Goal: Task Accomplishment & Management: Use online tool/utility

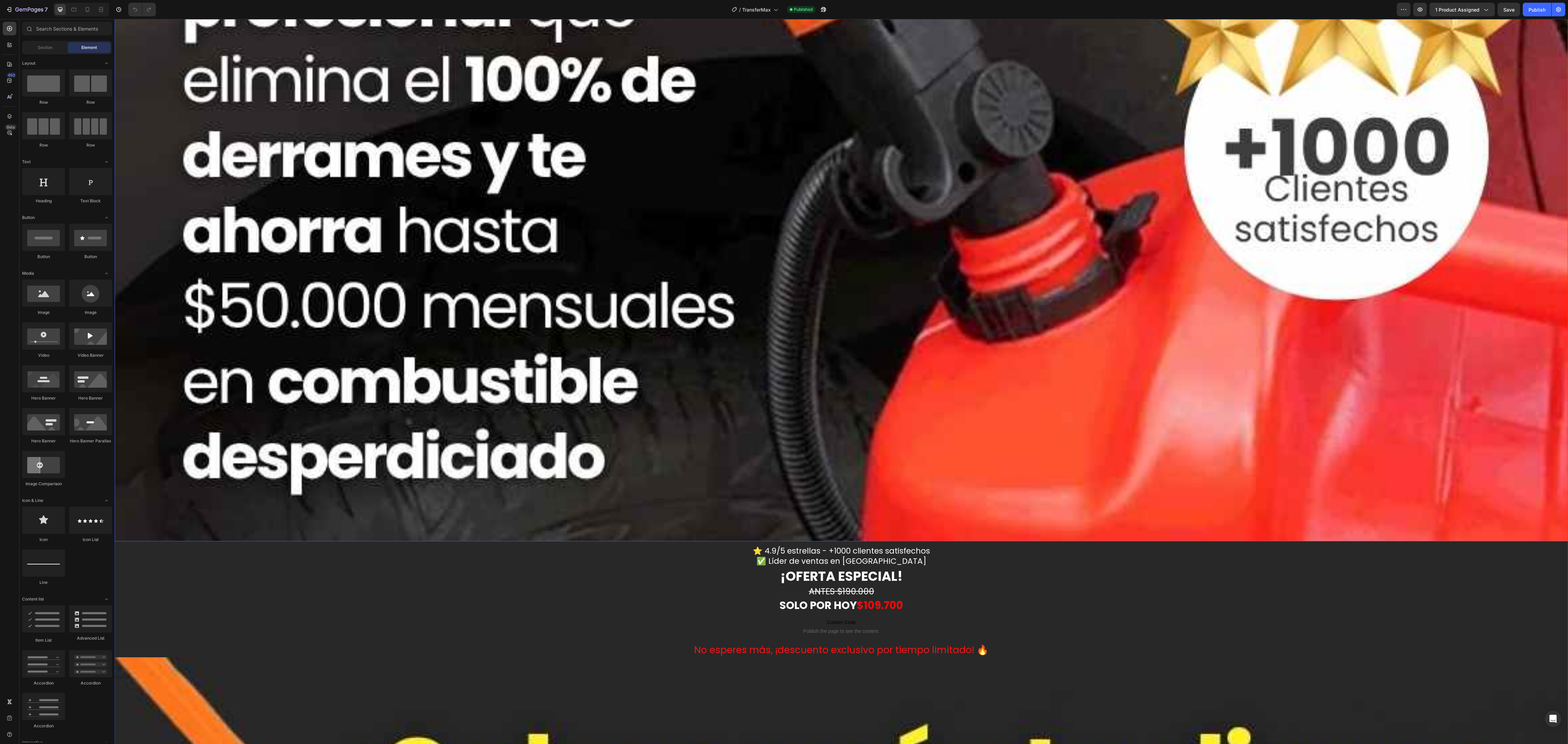
scroll to position [1326, 0]
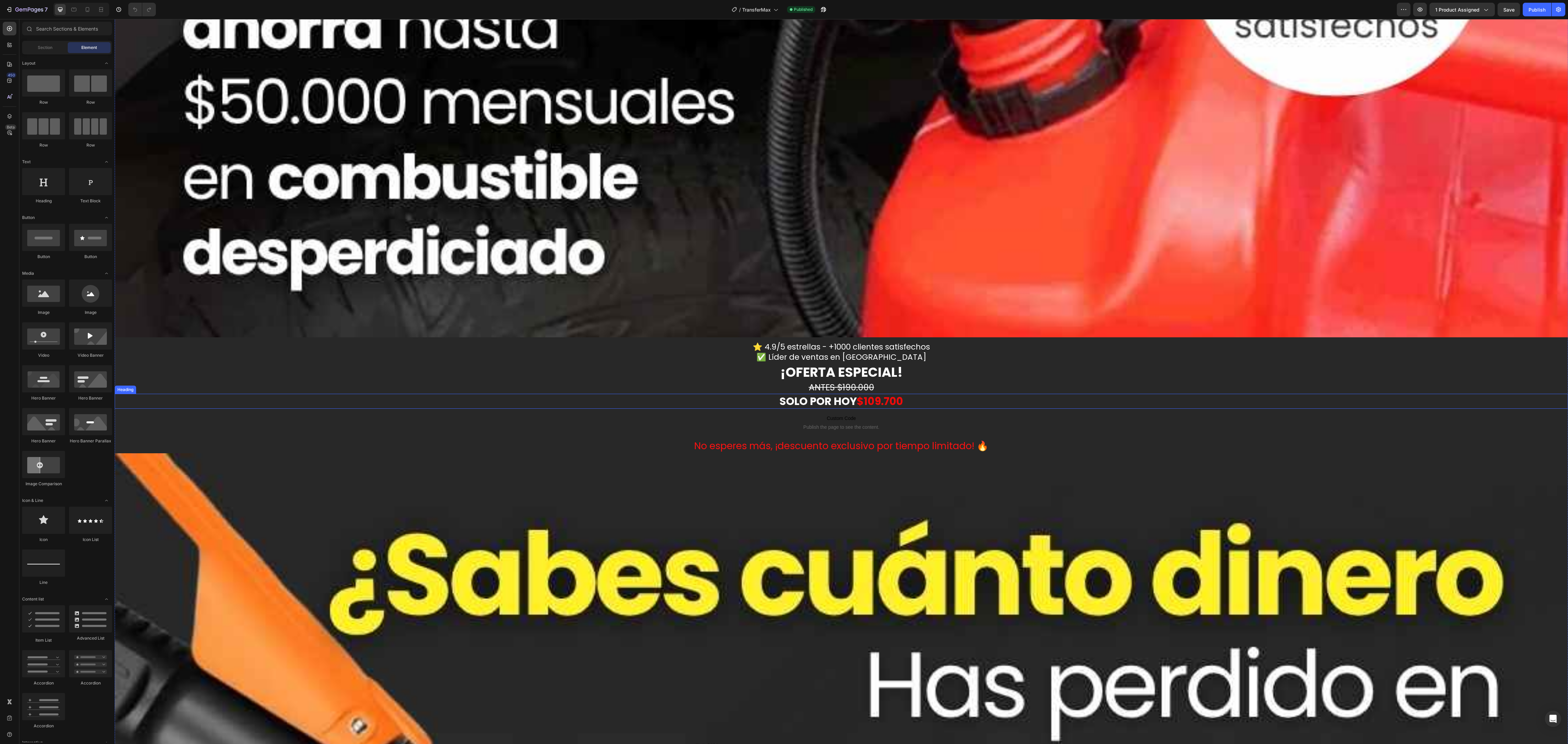
click at [869, 394] on strong "$109.700" at bounding box center [880, 401] width 46 height 15
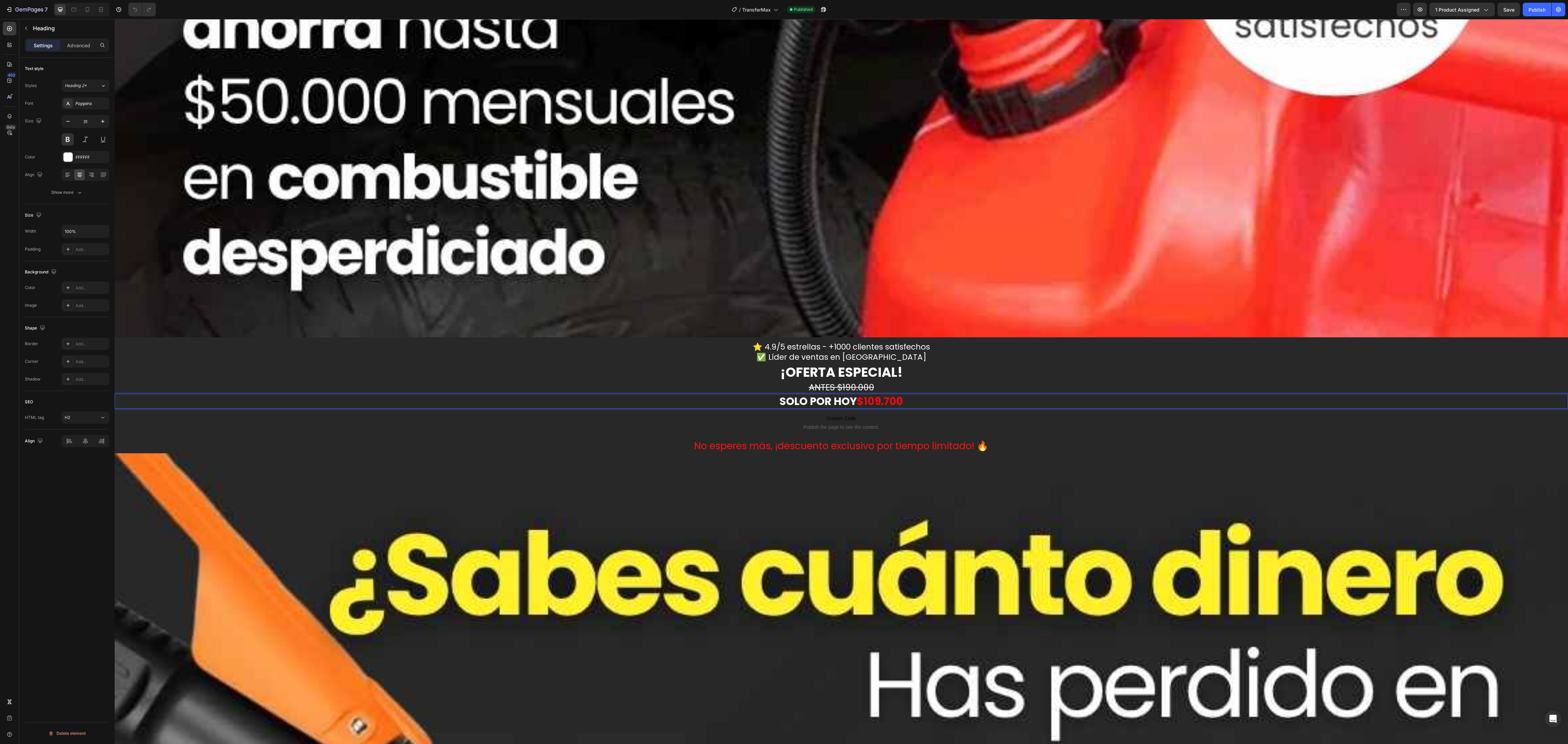
click at [878, 394] on strong "$109.700" at bounding box center [880, 401] width 46 height 15
click at [91, 7] on icon at bounding box center [87, 9] width 7 height 7
type input "21"
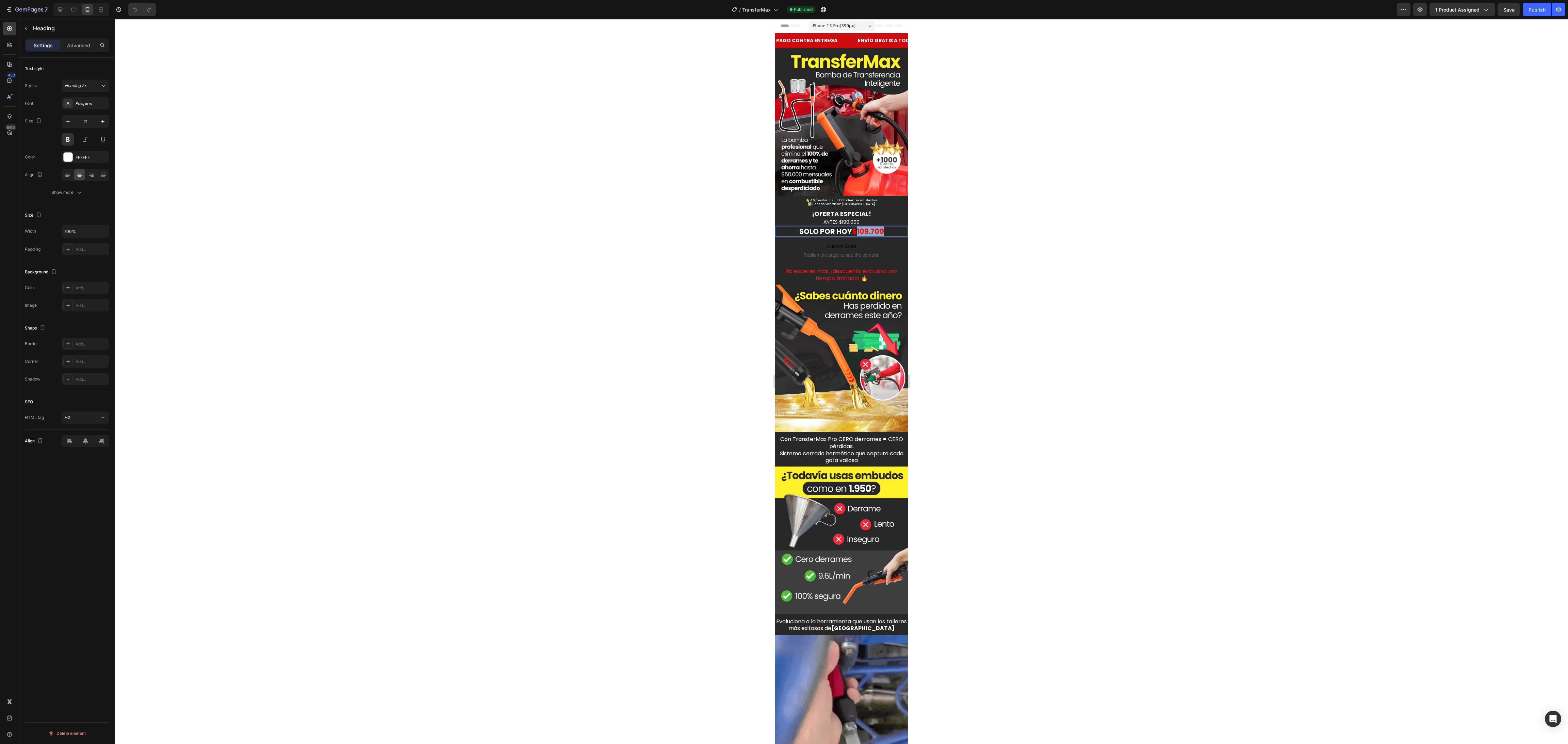
click at [861, 226] on strong "$109.700" at bounding box center [867, 231] width 32 height 10
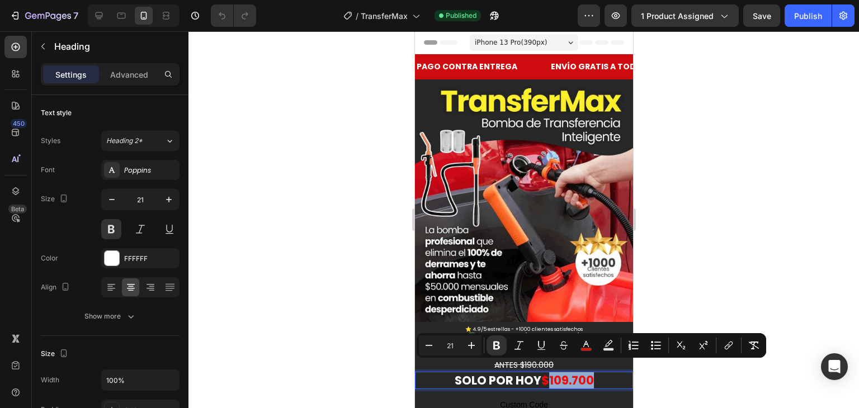
drag, startPoint x: 2968, startPoint y: 31, endPoint x: 552, endPoint y: 358, distance: 2438.1
click at [552, 359] on h2 "ANTES $190.000" at bounding box center [523, 365] width 218 height 12
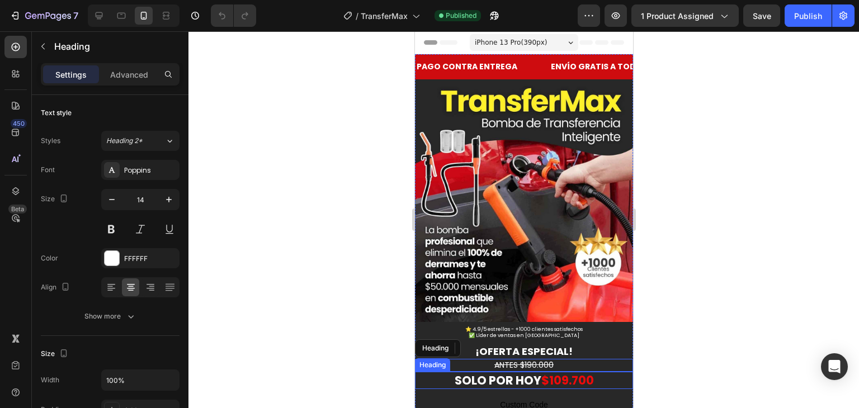
click at [564, 372] on strong "$109.700" at bounding box center [567, 380] width 53 height 16
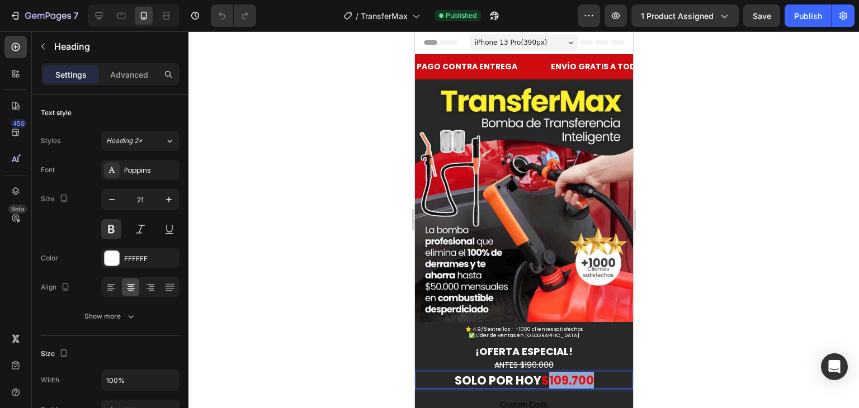
click at [559, 372] on strong "$109.700" at bounding box center [567, 380] width 53 height 16
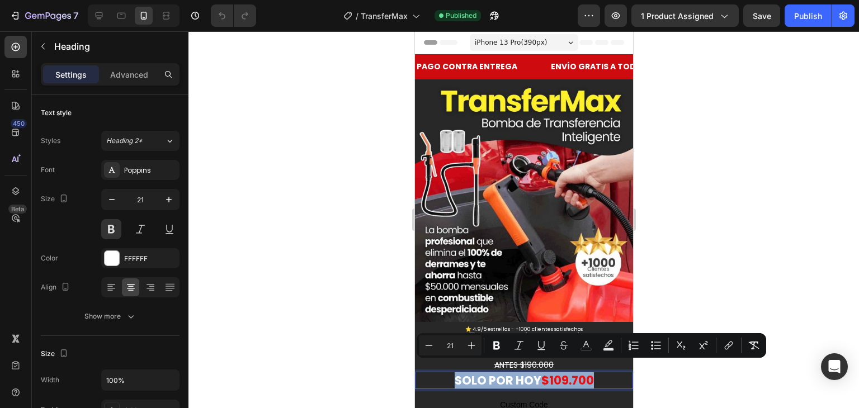
click at [558, 372] on strong "$109.700" at bounding box center [567, 380] width 53 height 16
click at [554, 372] on strong "$109.700" at bounding box center [567, 380] width 53 height 16
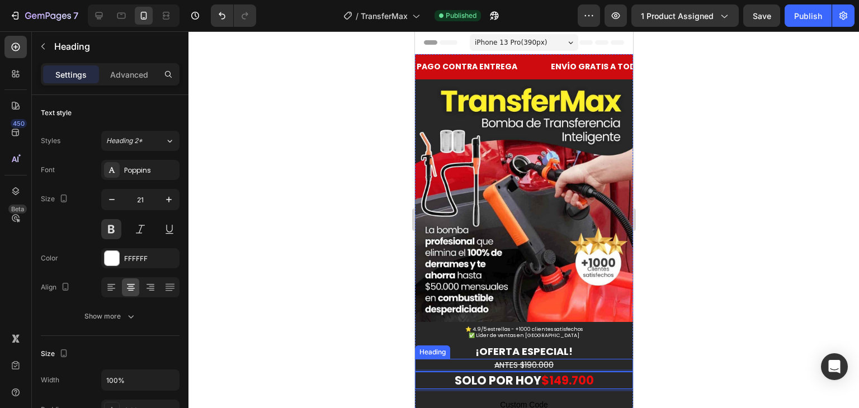
click at [535, 359] on s "ANTES $190.000" at bounding box center [523, 364] width 59 height 11
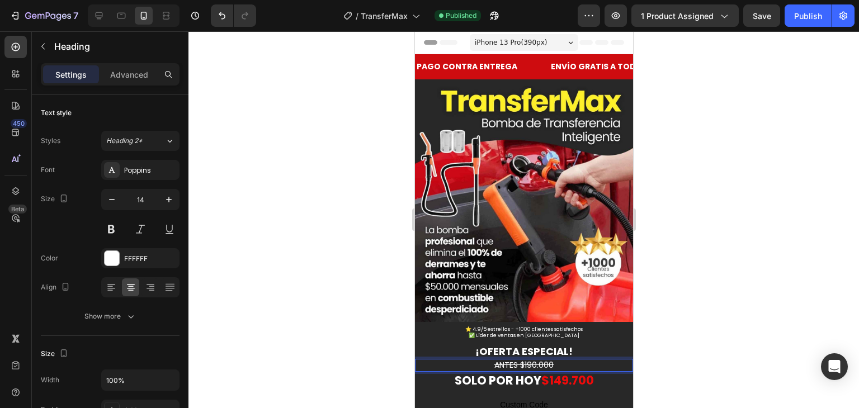
click at [538, 359] on s "ANTES $190.000" at bounding box center [523, 364] width 59 height 11
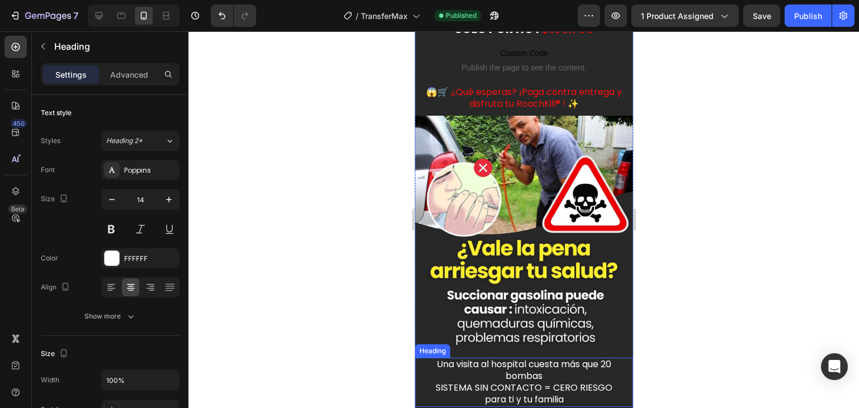
scroll to position [1845, 0]
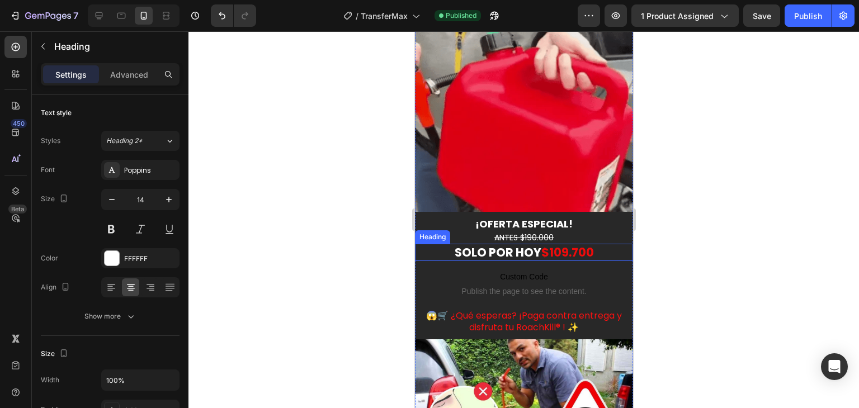
click at [546, 244] on strong "$109.700" at bounding box center [567, 252] width 53 height 16
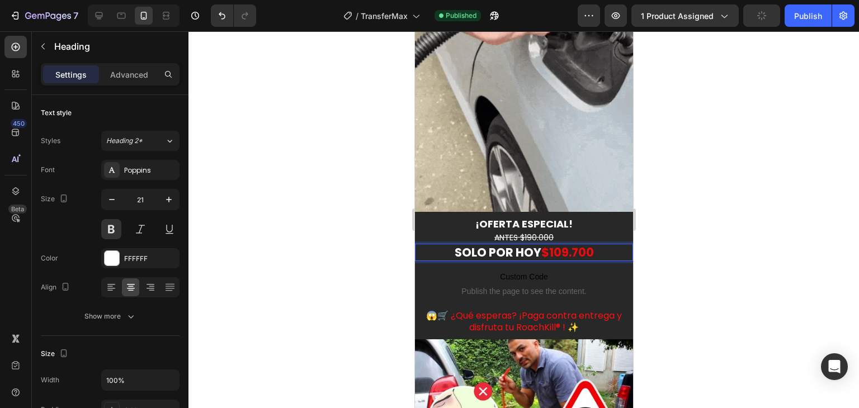
click at [557, 244] on strong "$109.700" at bounding box center [567, 252] width 53 height 16
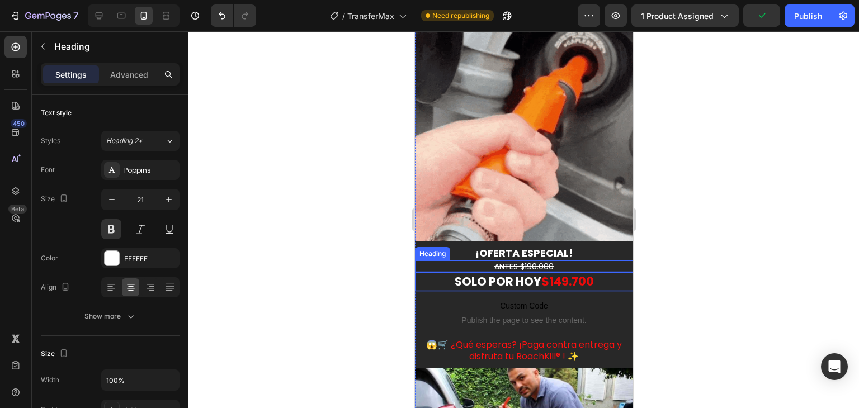
scroll to position [1789, 0]
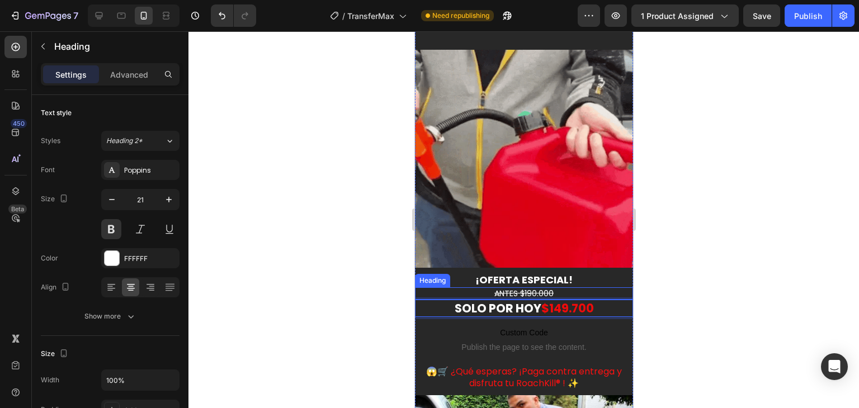
click at [541, 288] on s "ANTES $190.000" at bounding box center [523, 293] width 59 height 11
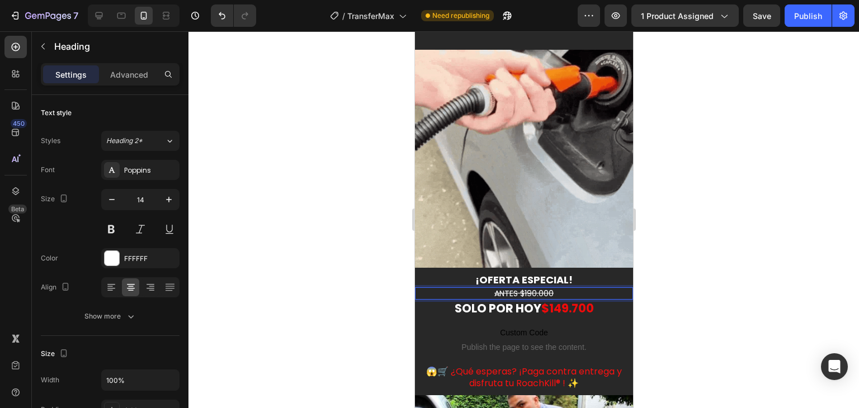
click at [541, 288] on s "ANTES $190.000" at bounding box center [523, 293] width 59 height 11
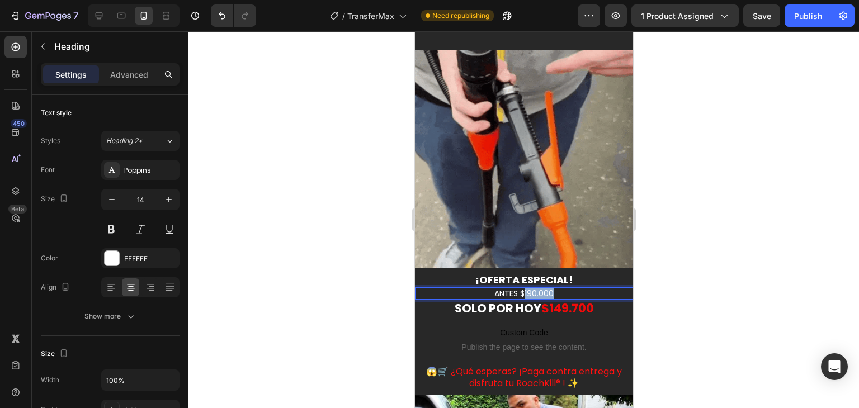
click at [541, 288] on s "ANTES $190.000" at bounding box center [523, 293] width 59 height 11
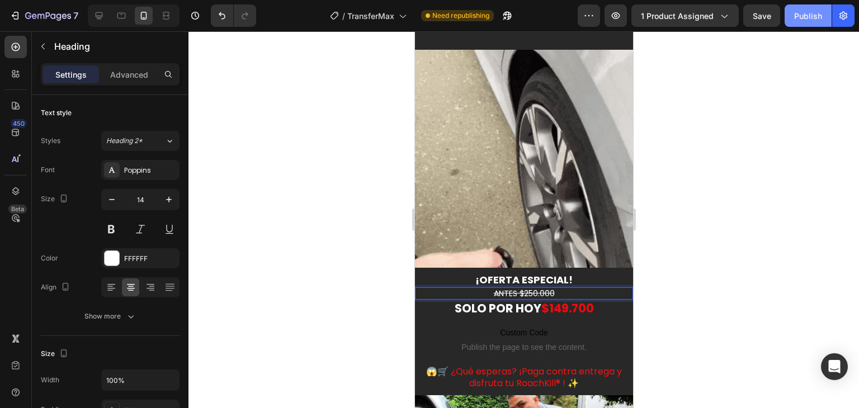
click at [797, 18] on div "Publish" at bounding box center [808, 16] width 28 height 12
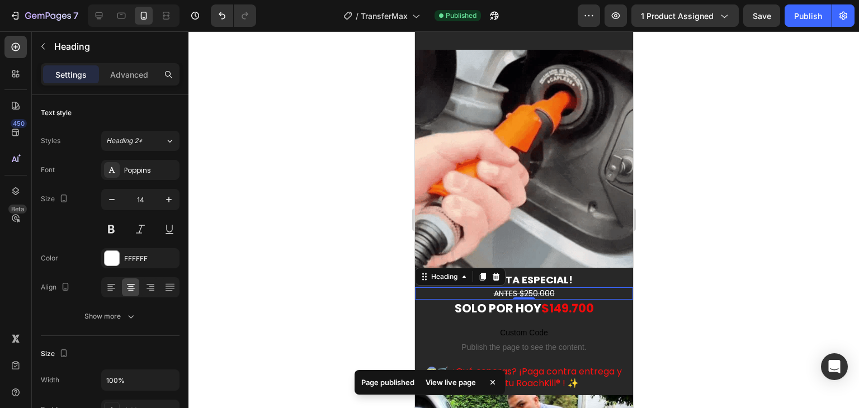
click at [283, 163] on div at bounding box center [523, 219] width 670 height 377
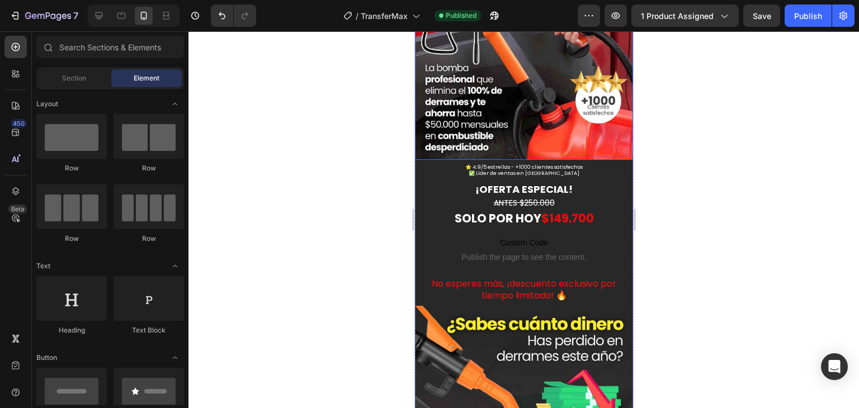
scroll to position [0, 0]
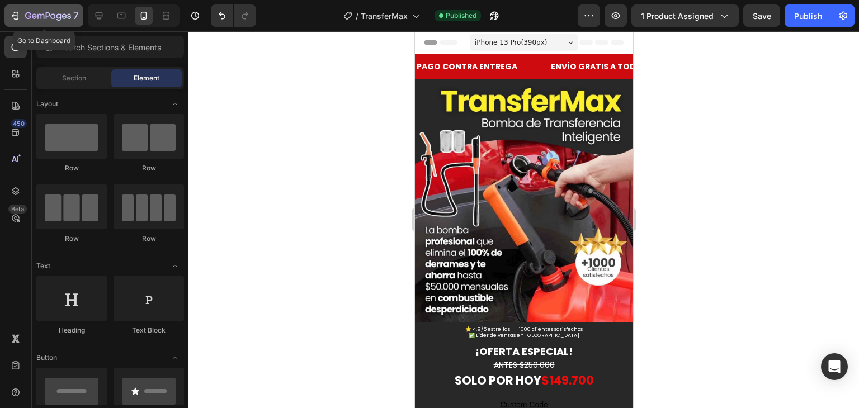
click at [26, 18] on icon "button" at bounding box center [28, 15] width 6 height 7
